Goal: Find contact information: Find contact information

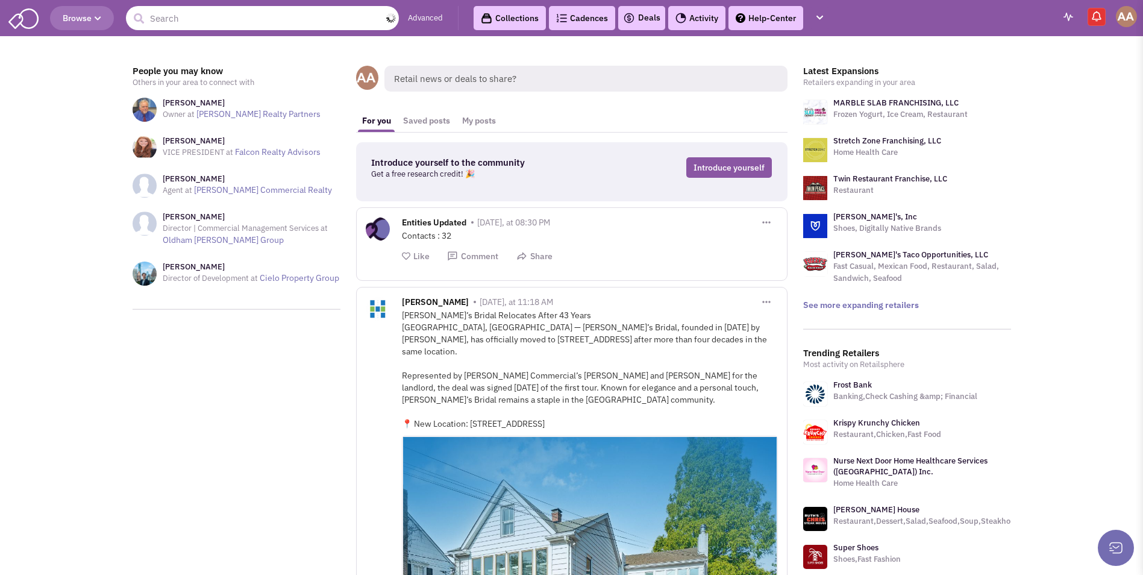
click at [248, 21] on input "text" at bounding box center [262, 18] width 273 height 24
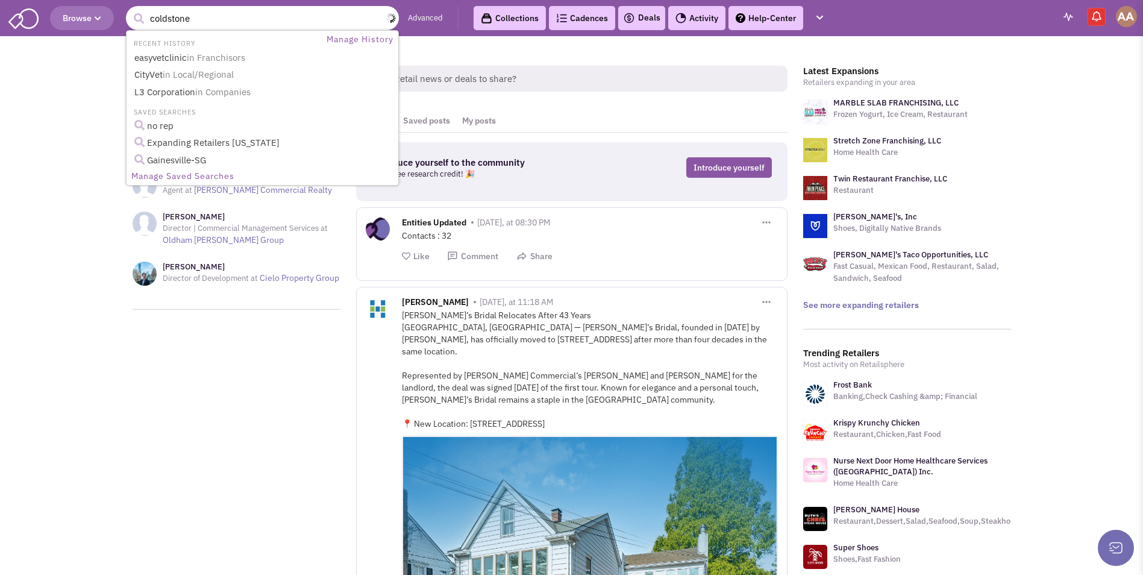
type input "coldstone"
click at [130, 10] on button "submit" at bounding box center [139, 19] width 18 height 18
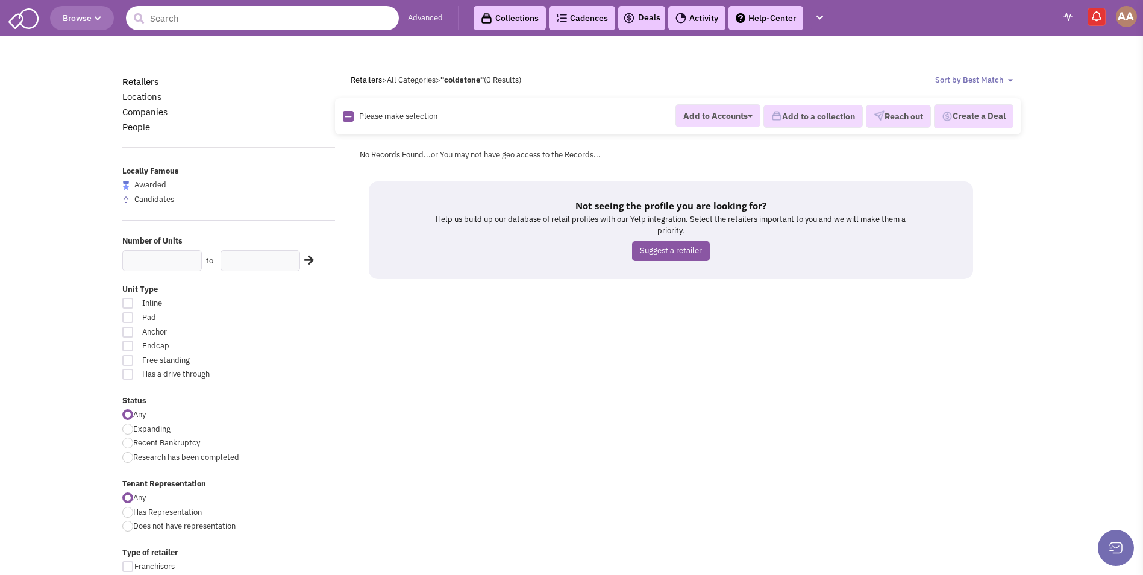
click at [224, 24] on input "text" at bounding box center [262, 18] width 273 height 24
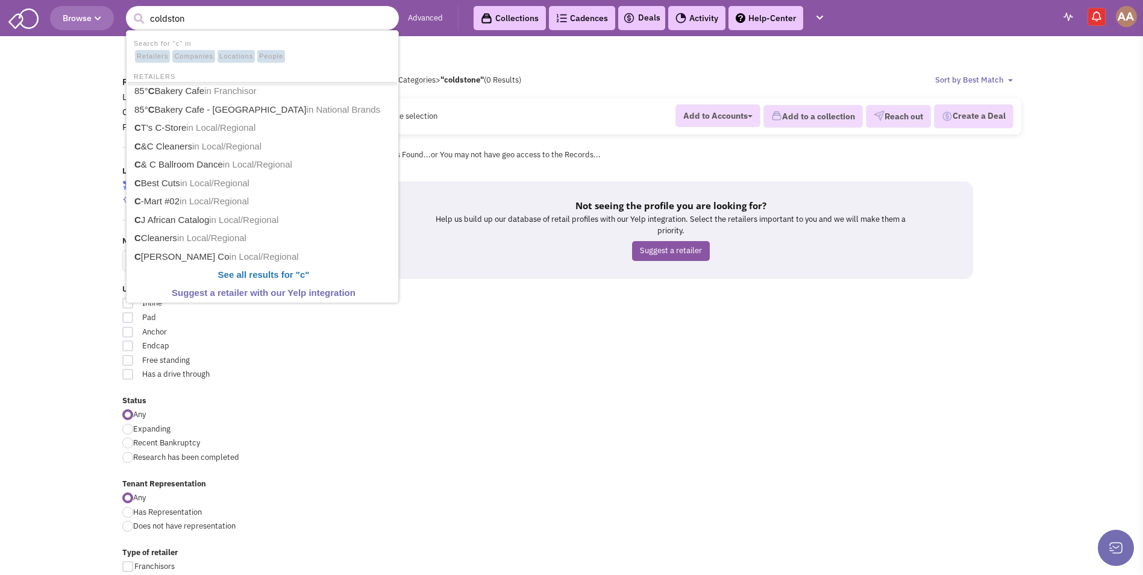
type input "coldstone"
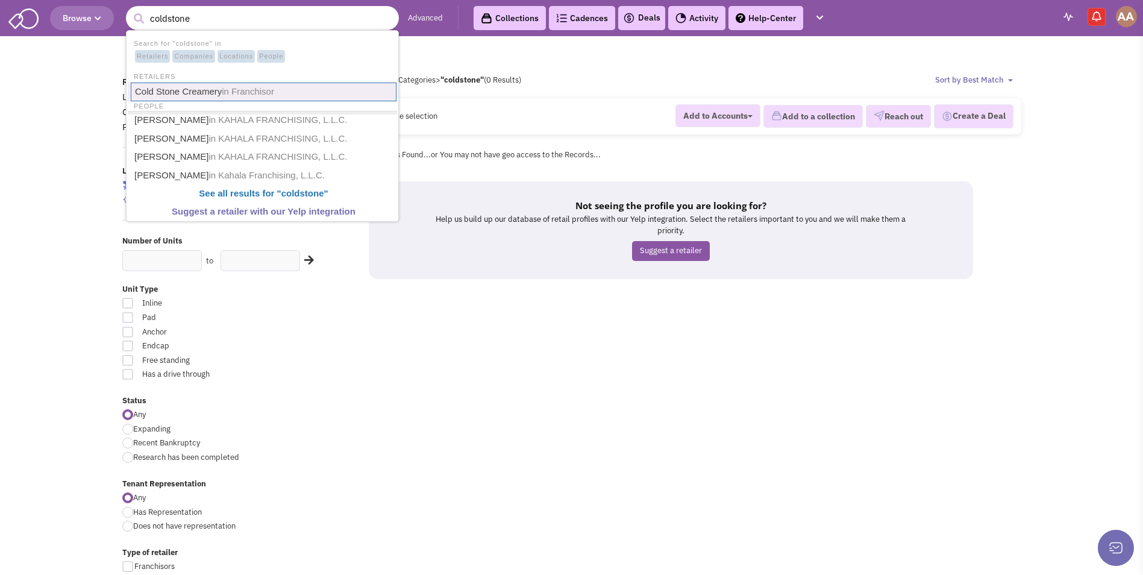
click at [231, 86] on span "in Franchisor" at bounding box center [248, 91] width 52 height 10
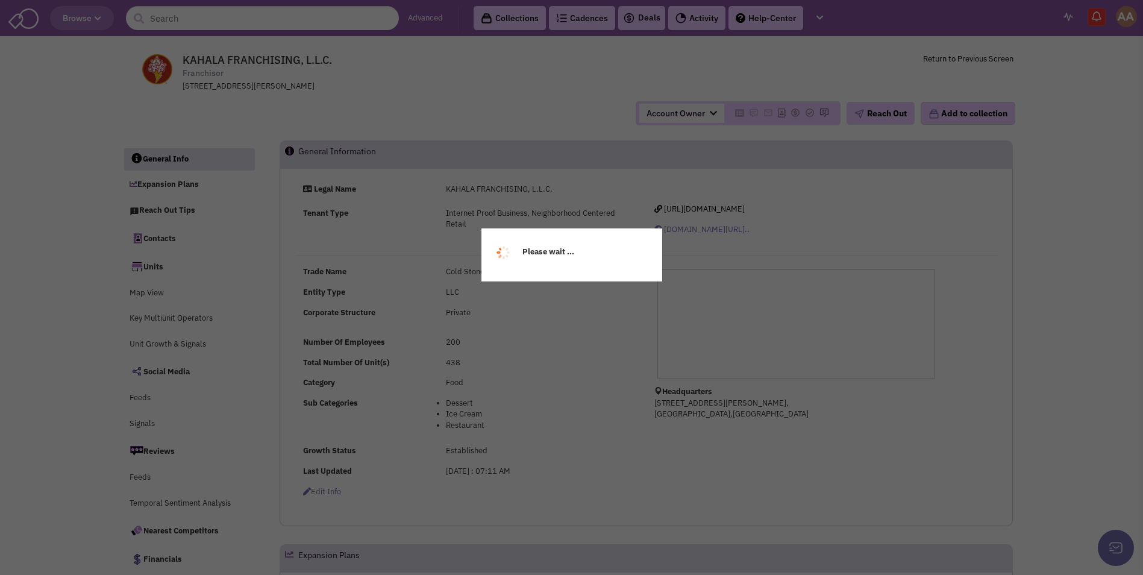
select select
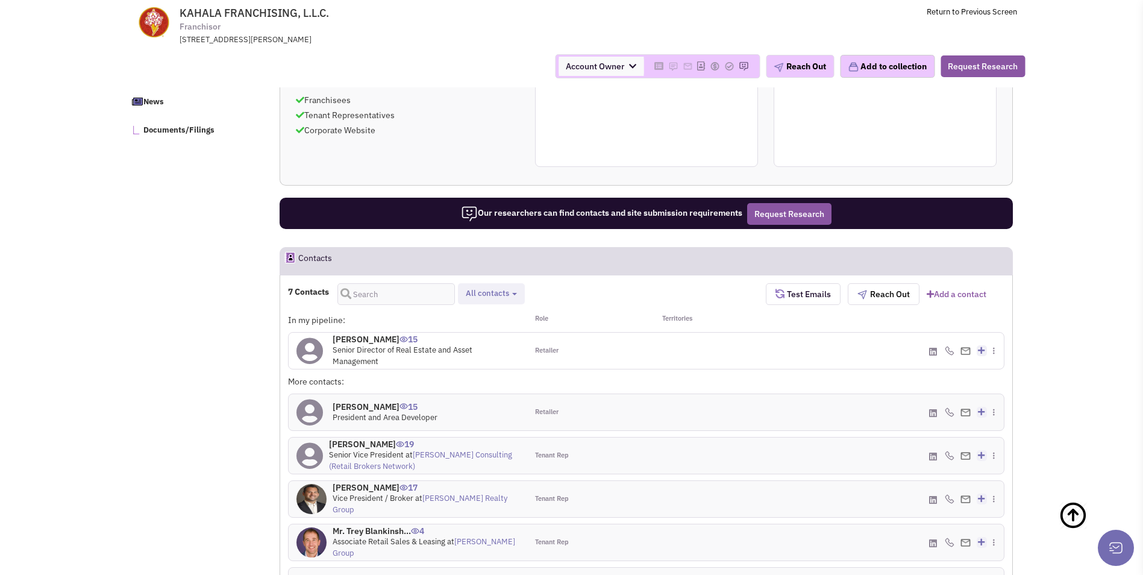
scroll to position [664, 0]
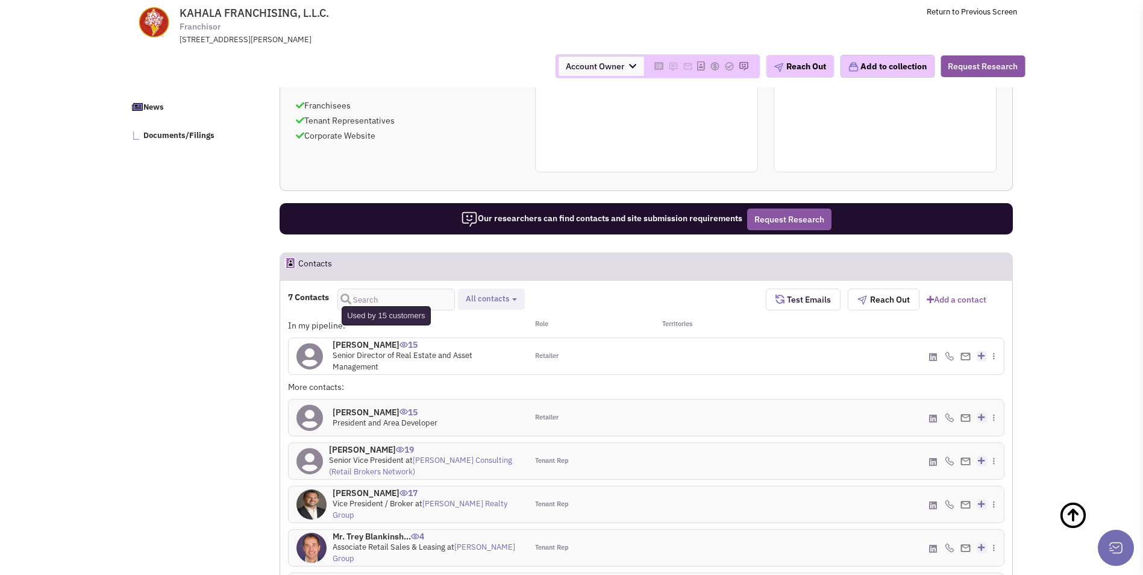
click at [399, 342] on img at bounding box center [403, 345] width 8 height 6
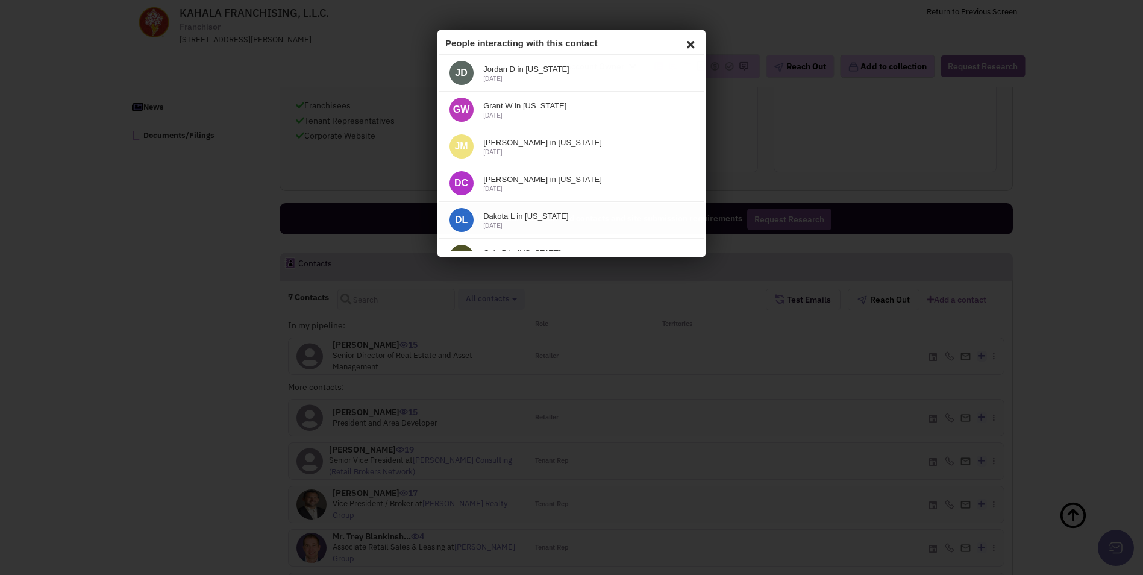
scroll to position [0, 0]
click at [759, 160] on div at bounding box center [571, 287] width 1143 height 575
click at [681, 42] on icon at bounding box center [688, 43] width 14 height 18
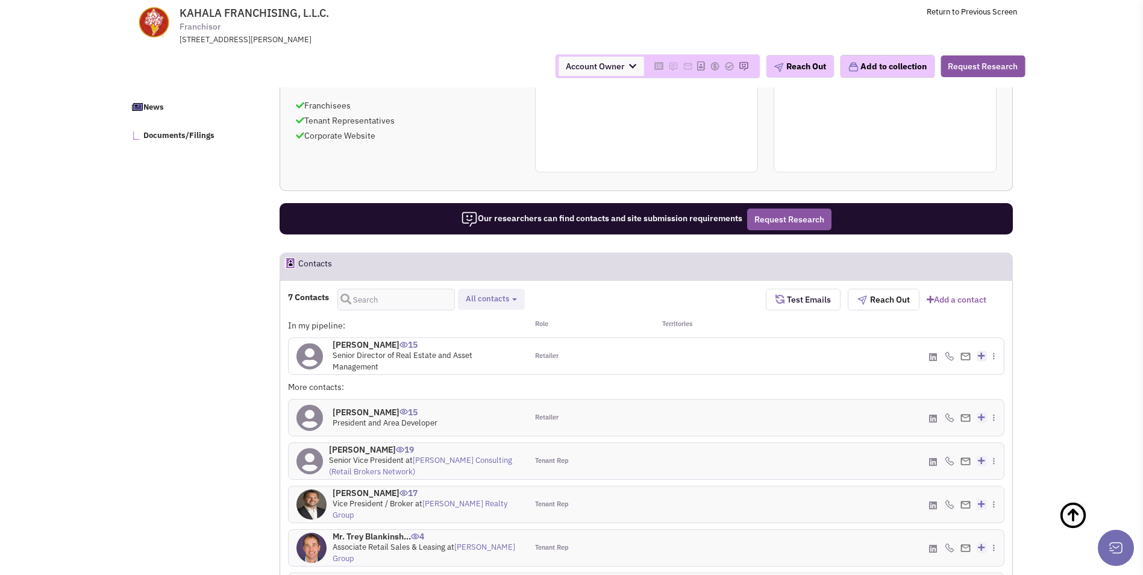
click at [362, 340] on h4 "[PERSON_NAME] 15" at bounding box center [426, 344] width 187 height 11
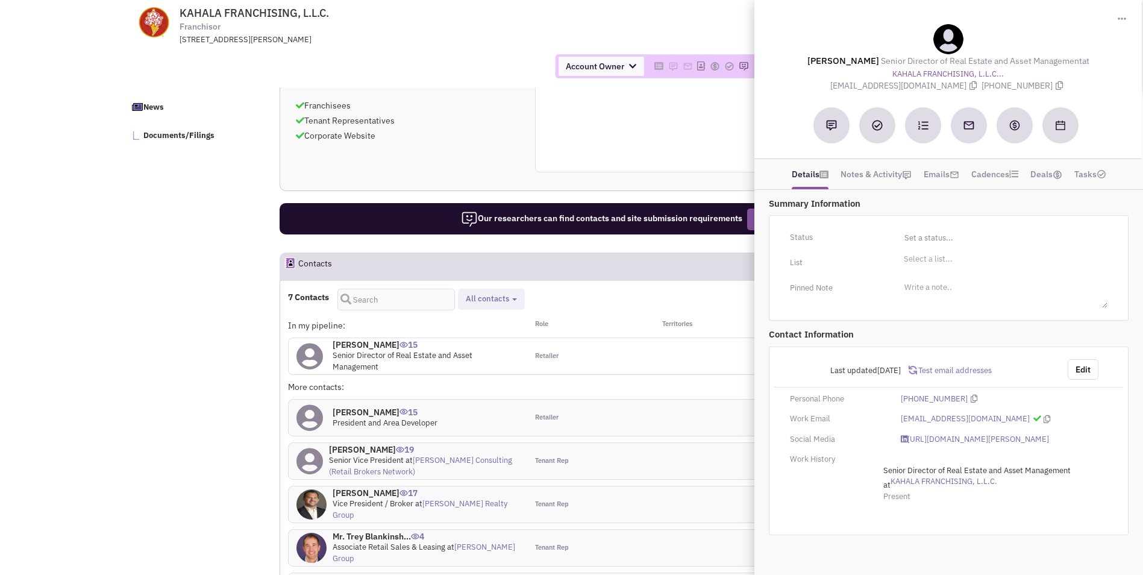
drag, startPoint x: 844, startPoint y: 87, endPoint x: 944, endPoint y: 90, distance: 100.1
click at [944, 90] on div "[PERSON_NAME] Senior Director of Real Estate and Asset Management at KAHALA FRA…" at bounding box center [947, 58] width 375 height 68
copy span "[EMAIL_ADDRESS][DOMAIN_NAME]"
